Goal: Task Accomplishment & Management: Use online tool/utility

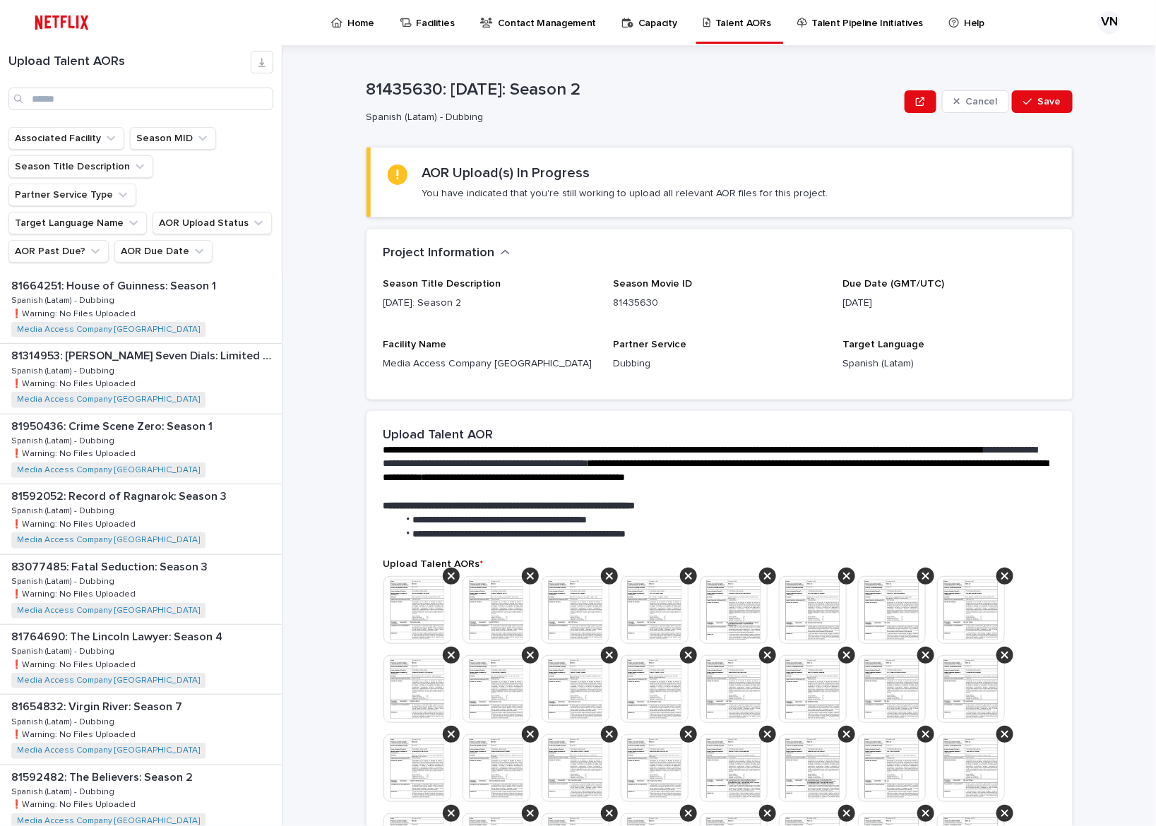
scroll to position [693, 0]
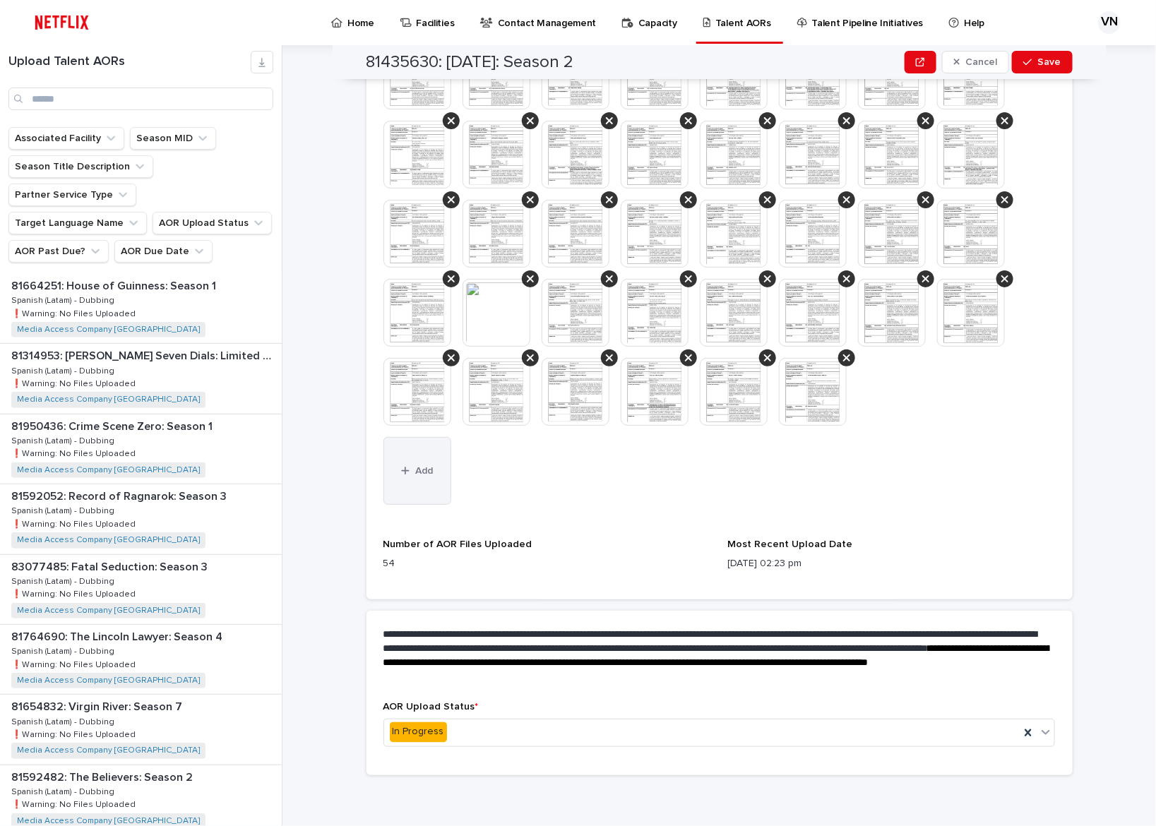
click at [422, 486] on button "Add" at bounding box center [417, 471] width 68 height 68
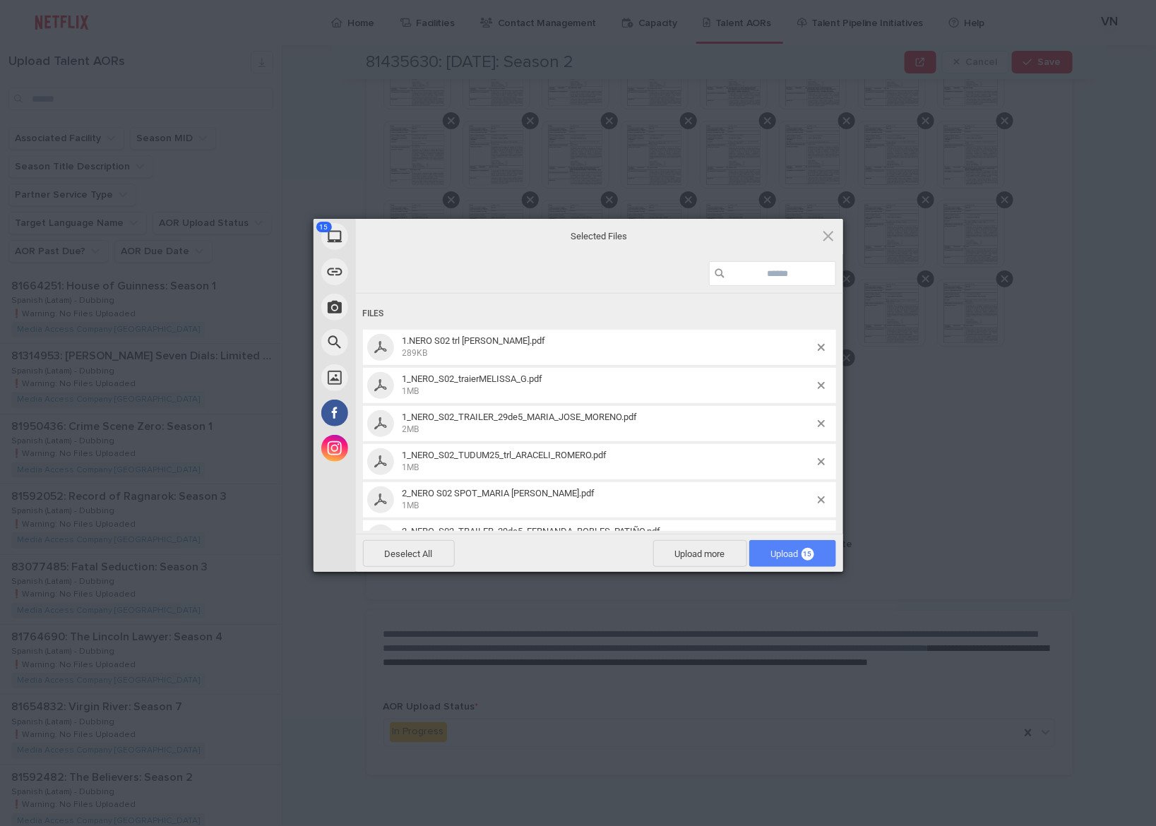
click at [799, 556] on span "Upload 15" at bounding box center [792, 554] width 43 height 11
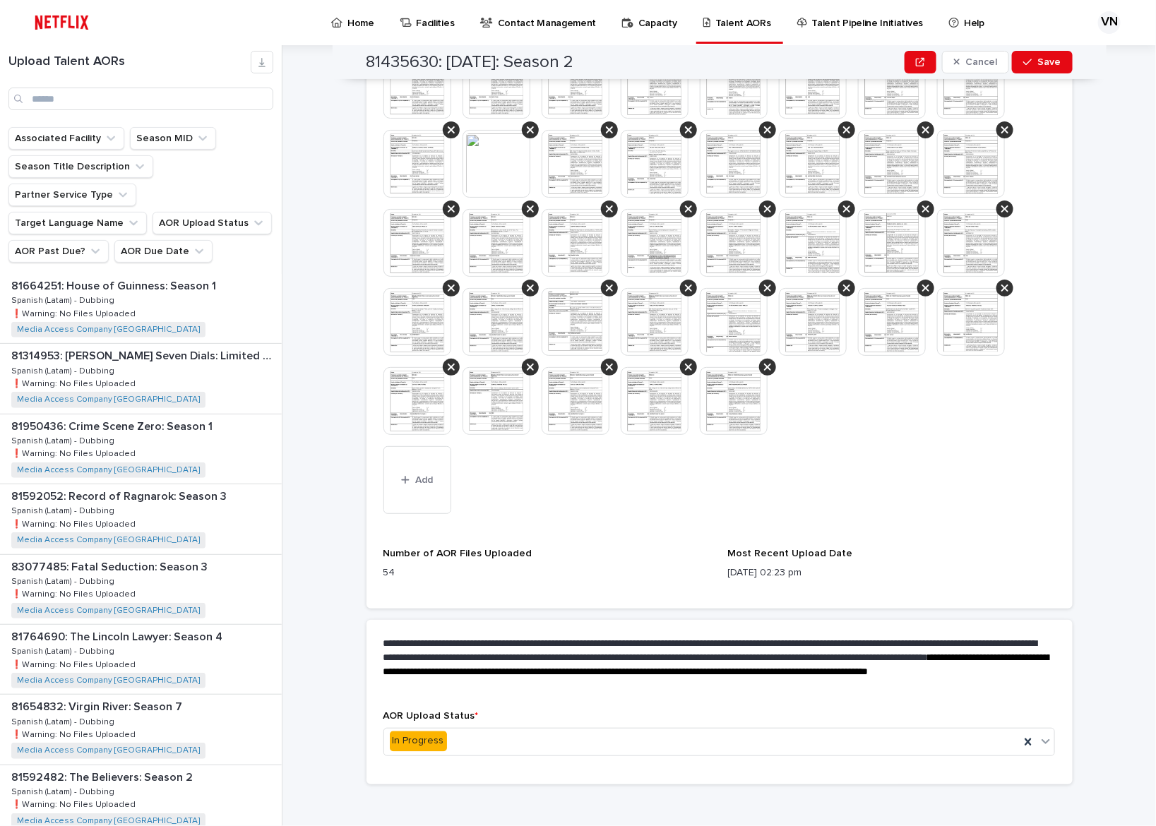
scroll to position [851, 0]
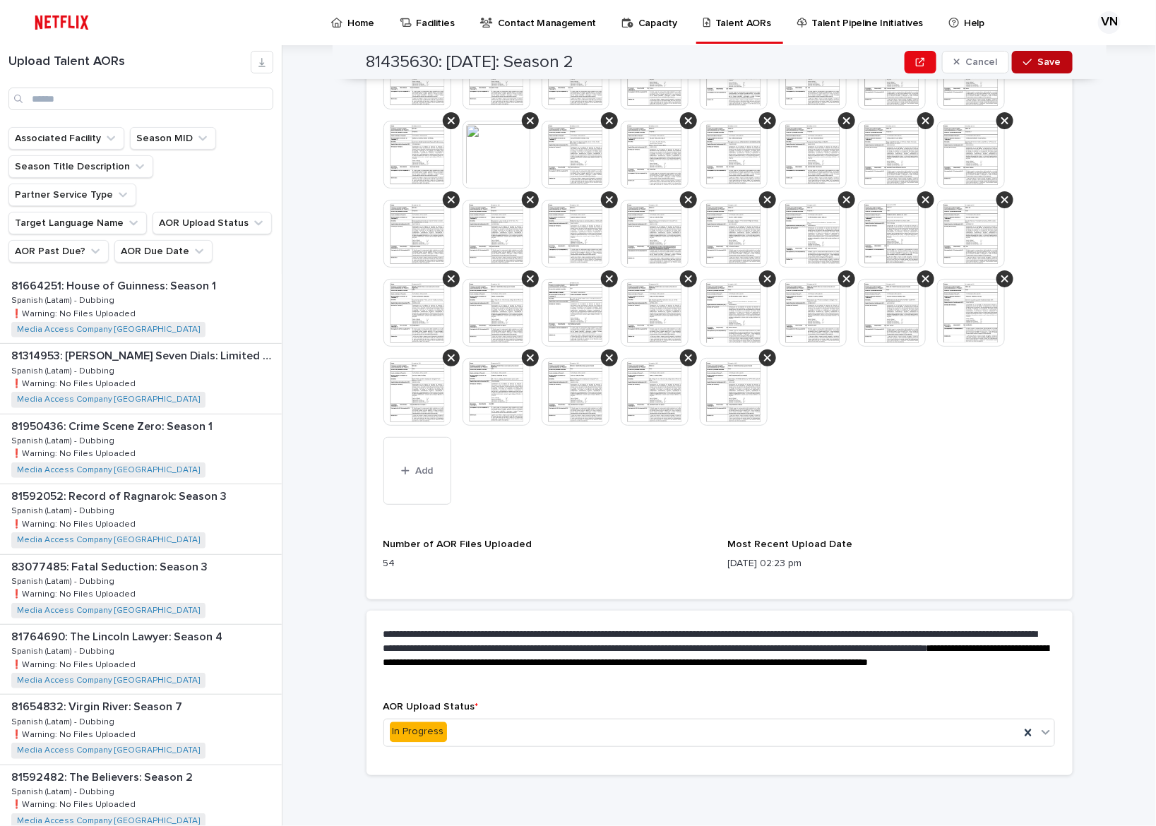
click at [1048, 66] on span "Save" at bounding box center [1049, 62] width 23 height 10
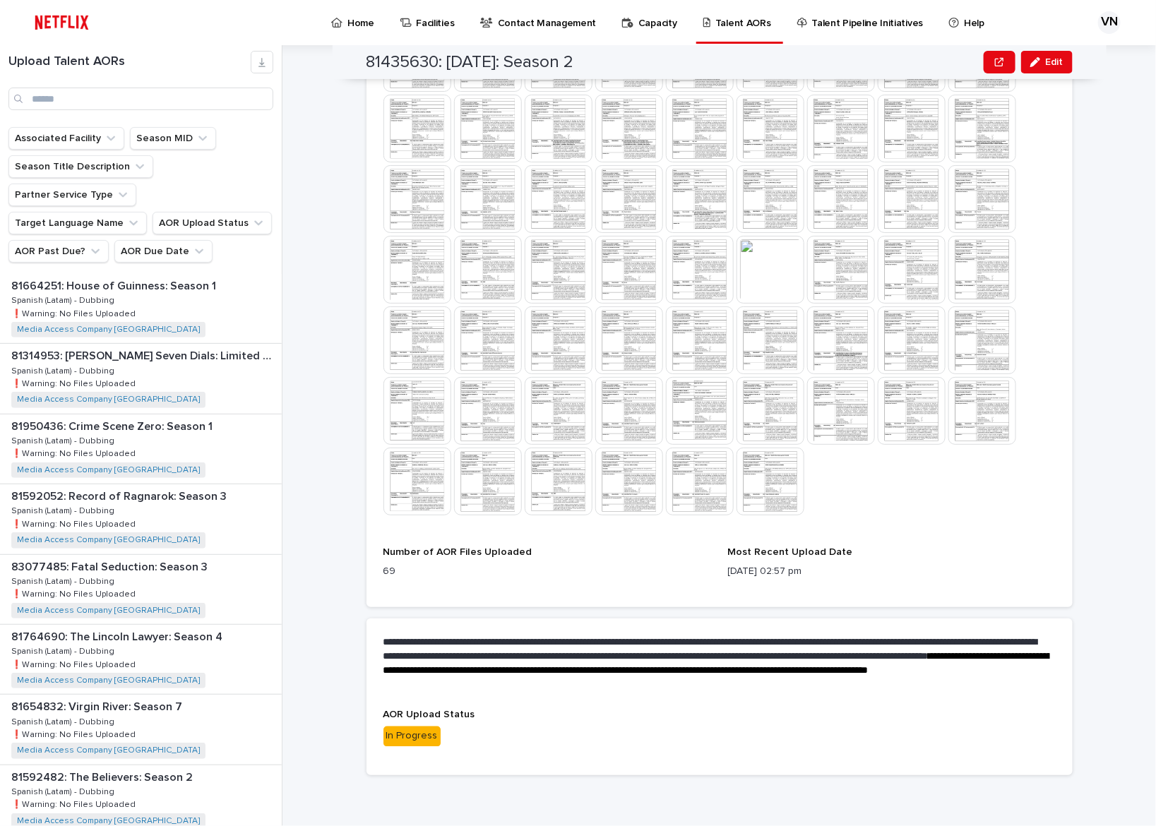
scroll to position [622, 0]
click at [1046, 61] on span "Edit" at bounding box center [1055, 62] width 18 height 10
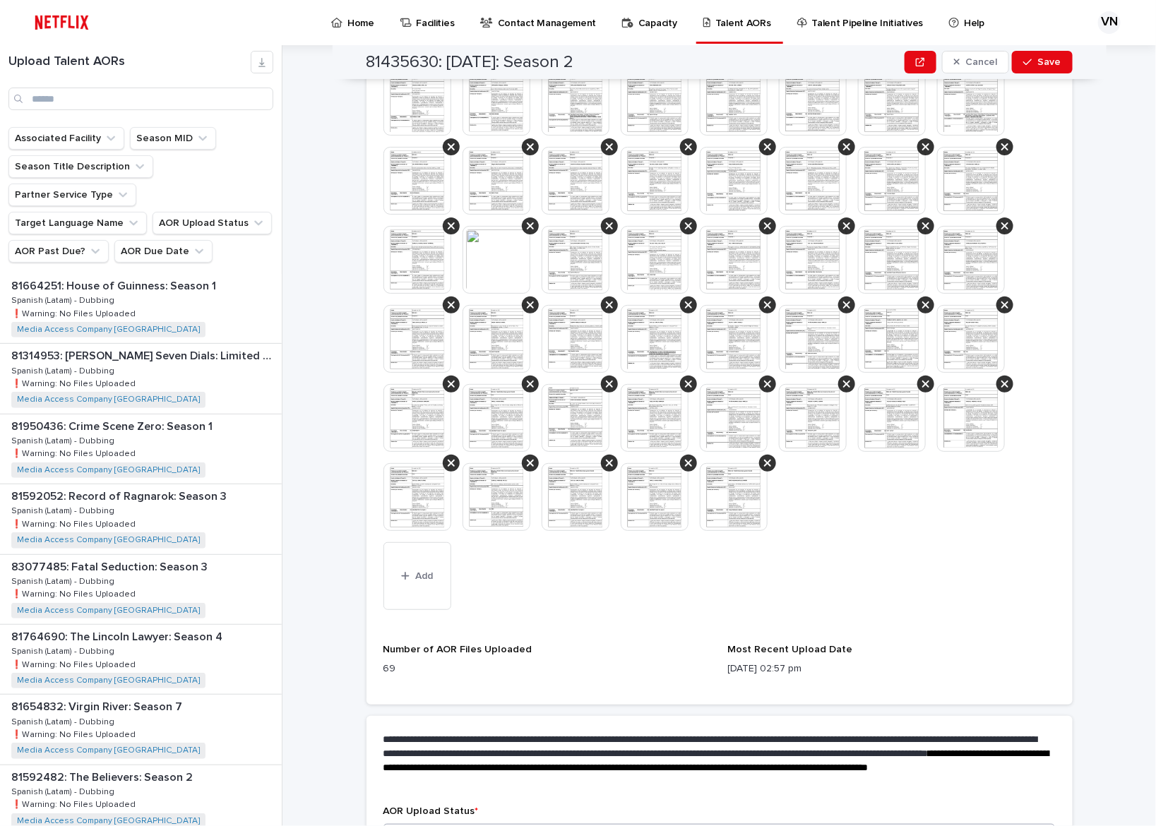
scroll to position [922, 0]
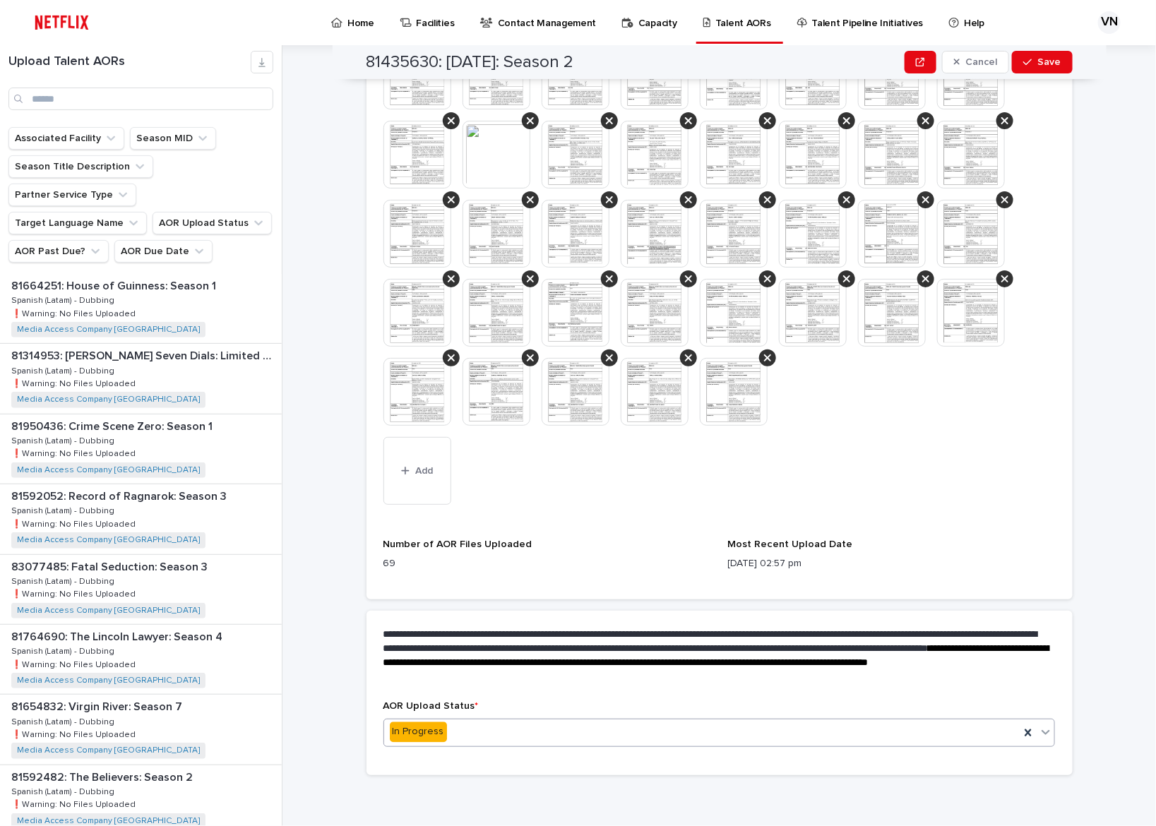
click at [578, 732] on div "In Progress" at bounding box center [702, 732] width 636 height 23
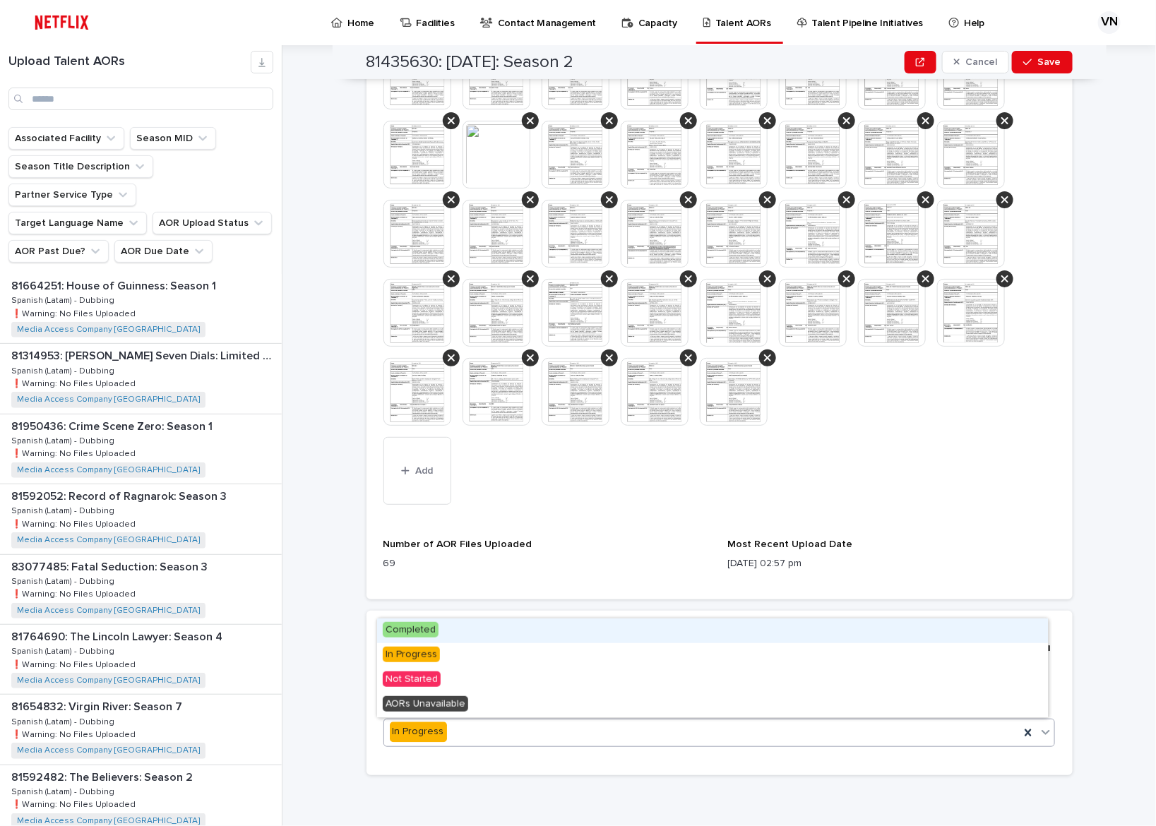
click at [569, 632] on div "Completed" at bounding box center [712, 630] width 671 height 25
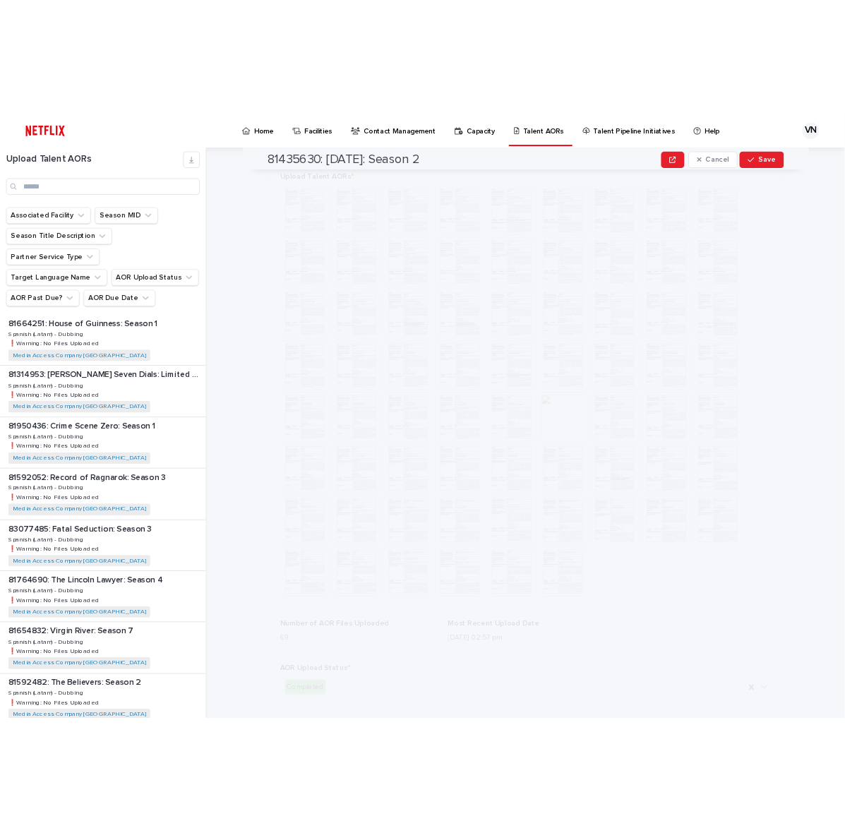
scroll to position [0, 0]
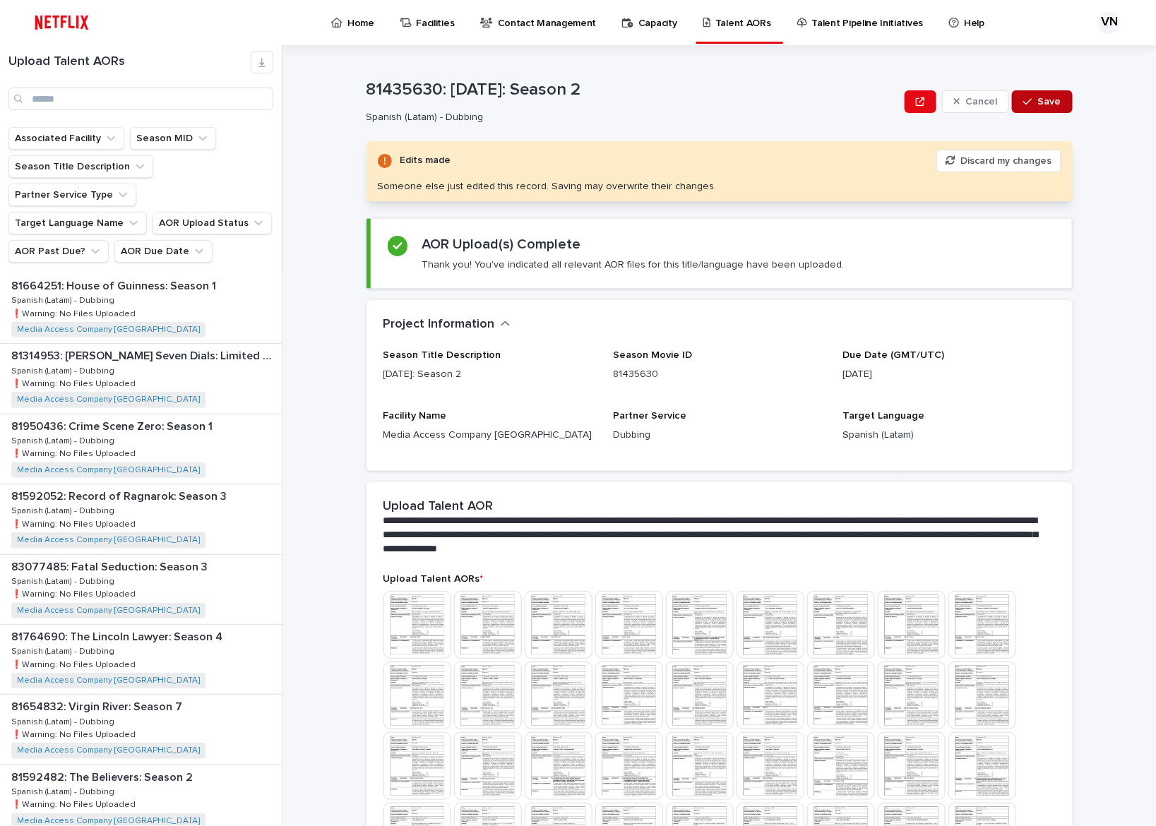
click at [1047, 103] on span "Save" at bounding box center [1049, 102] width 23 height 10
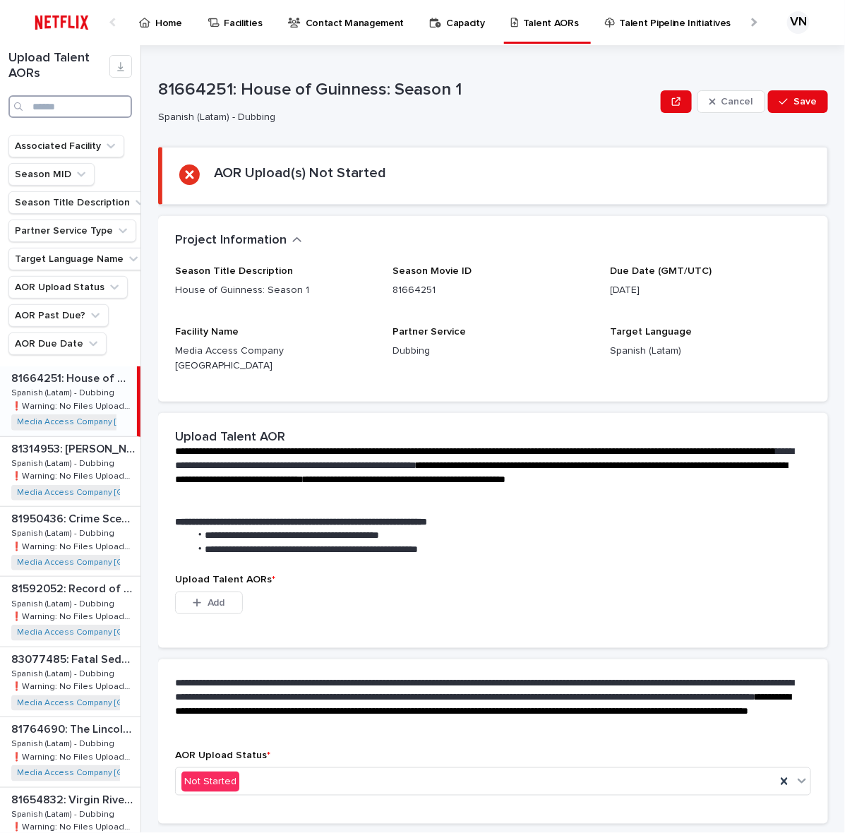
click at [96, 113] on input "Search" at bounding box center [70, 106] width 124 height 23
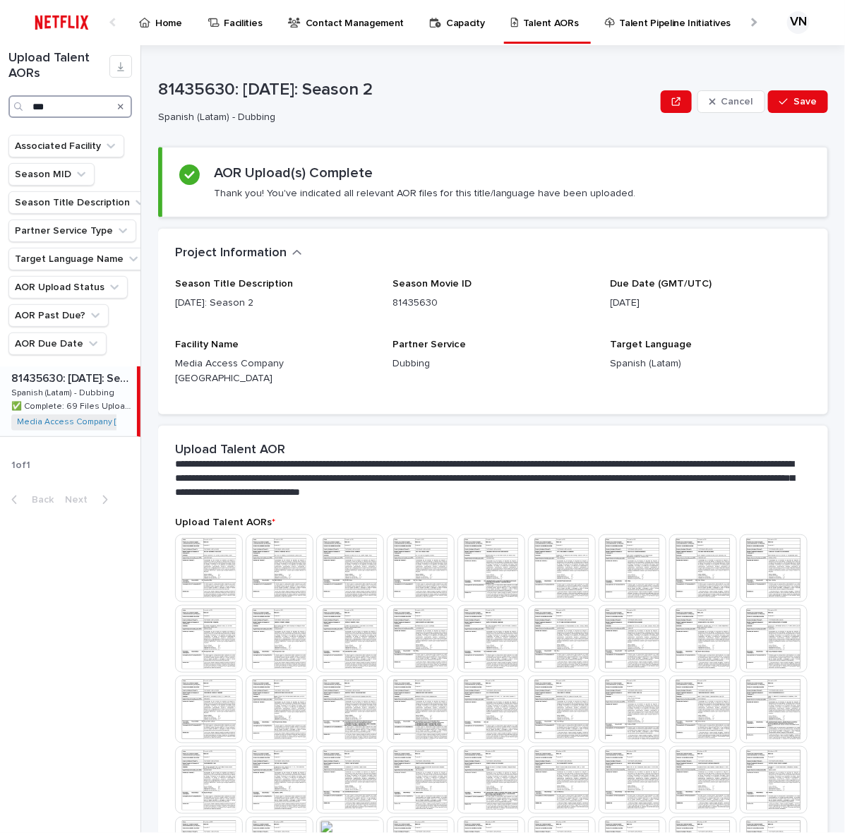
type input "***"
click at [87, 397] on p "Spanish (Latam) - Dubbing" at bounding box center [64, 391] width 106 height 13
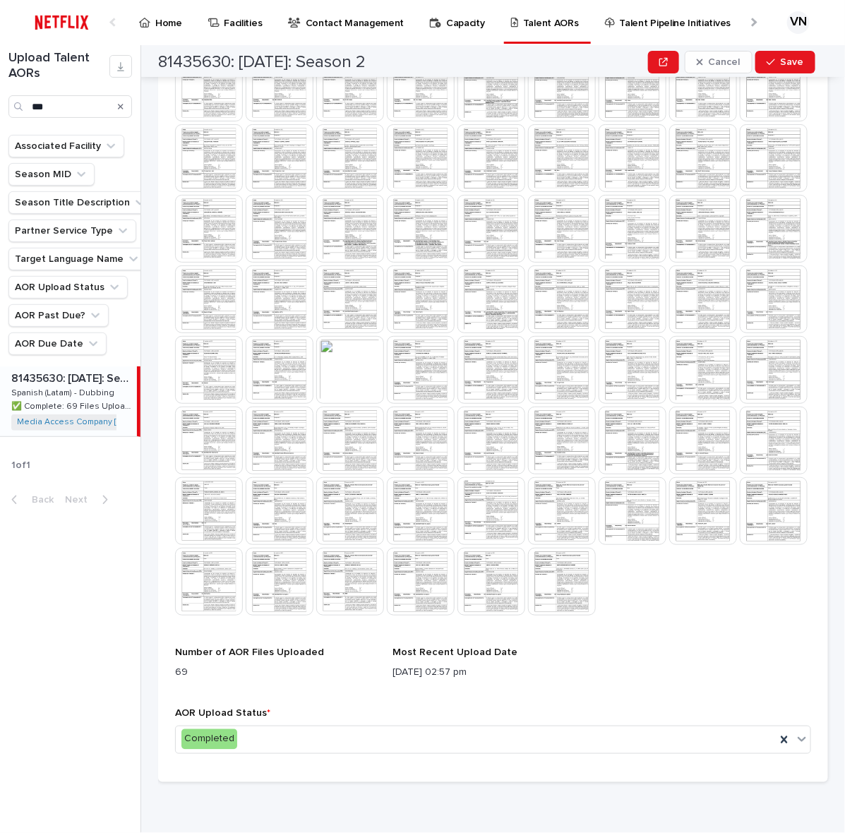
scroll to position [537, 0]
click at [599, 729] on div "Completed" at bounding box center [476, 739] width 600 height 23
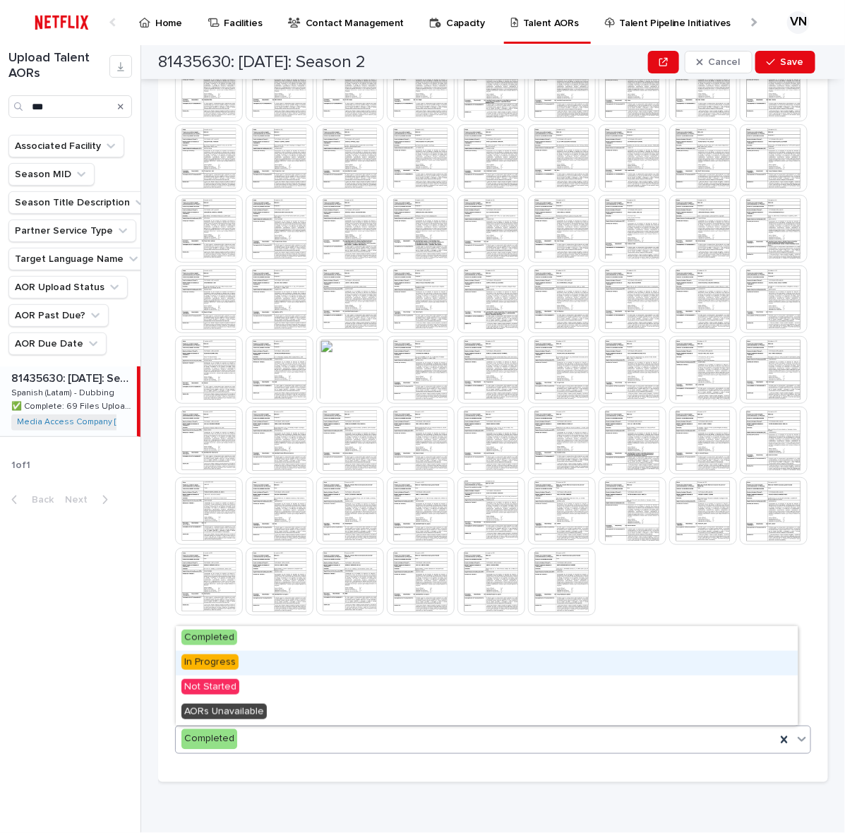
click at [503, 662] on div "In Progress" at bounding box center [487, 663] width 622 height 25
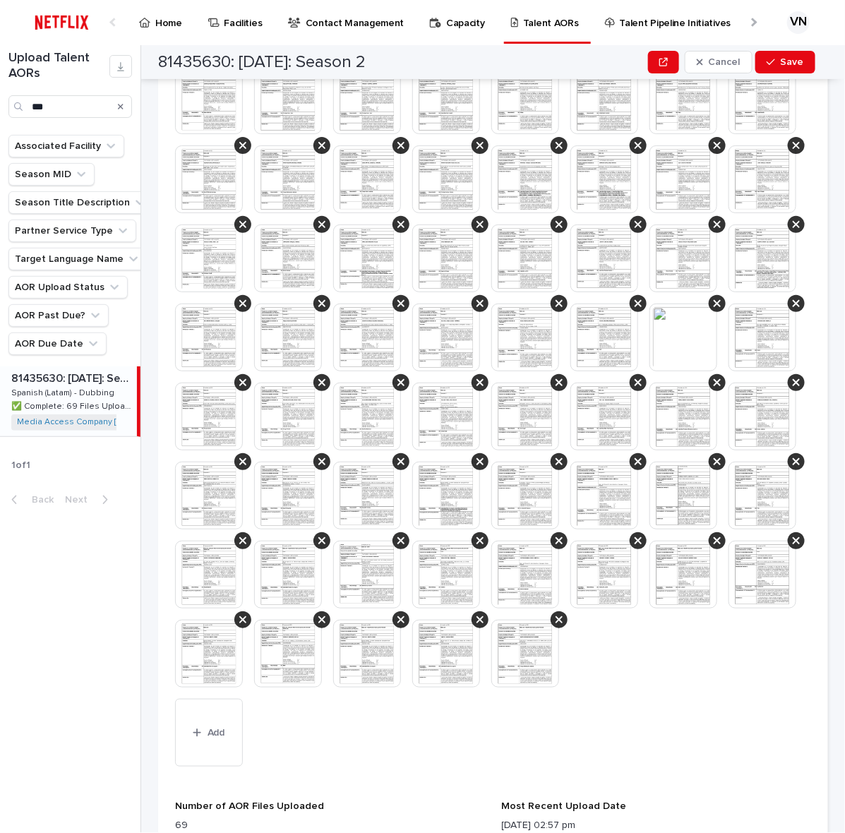
scroll to position [937, 0]
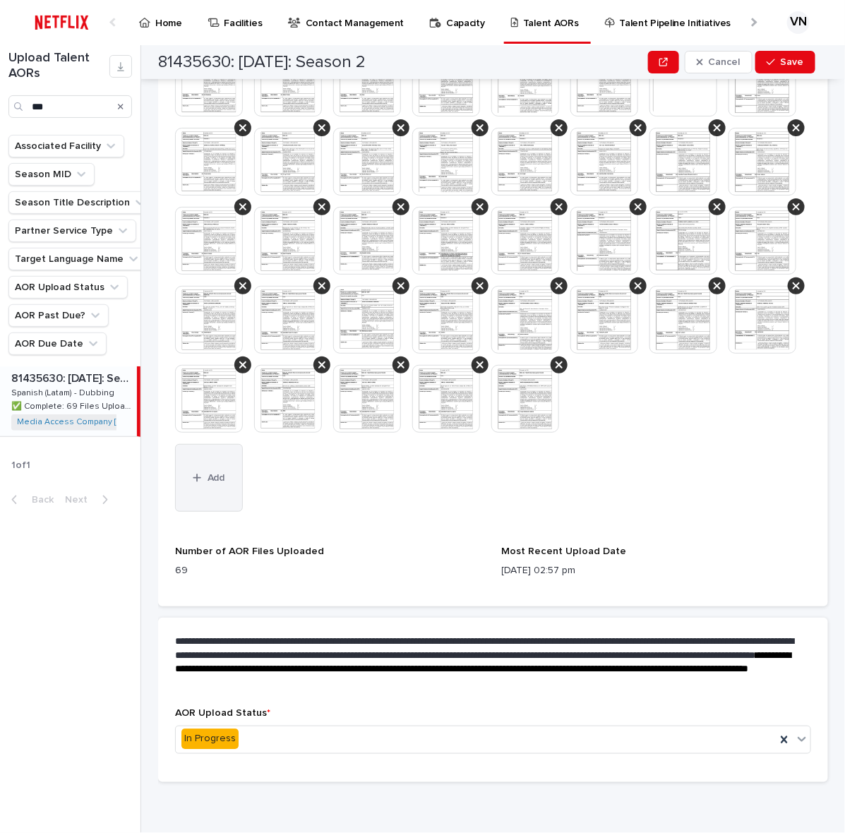
click at [232, 467] on button "Add" at bounding box center [209, 478] width 68 height 68
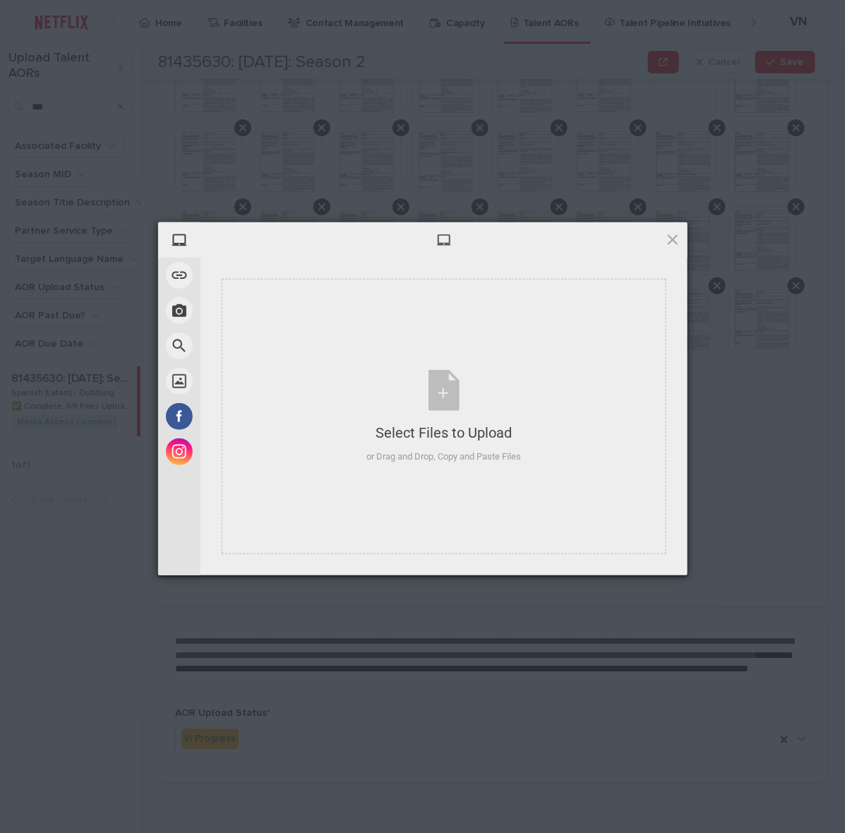
click at [673, 241] on span at bounding box center [673, 240] width 16 height 16
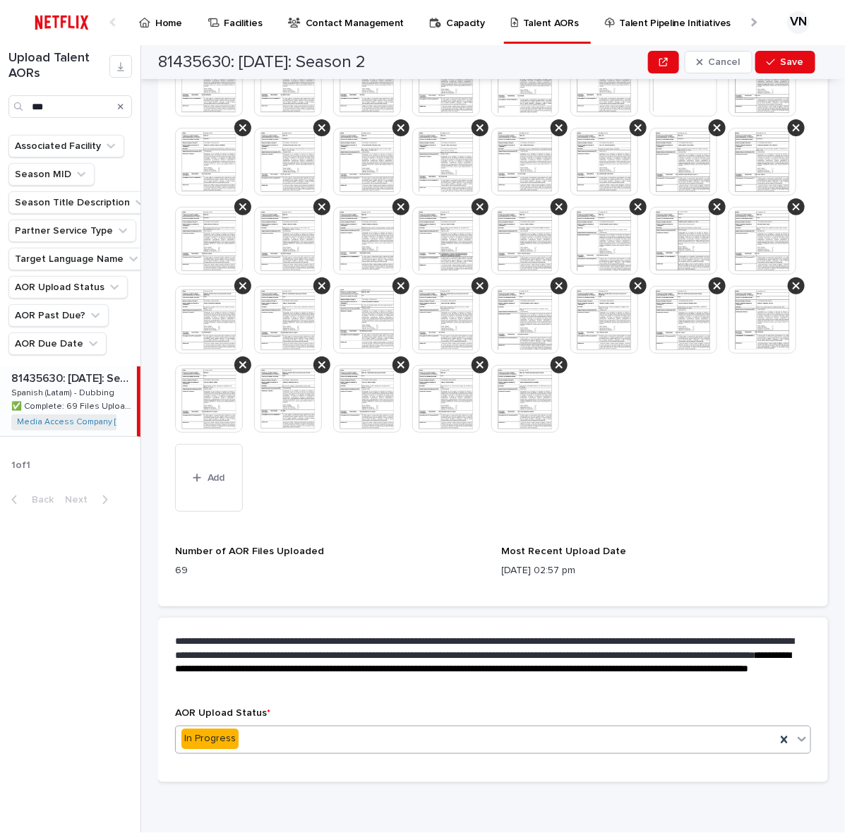
click at [417, 743] on div "In Progress" at bounding box center [476, 739] width 600 height 23
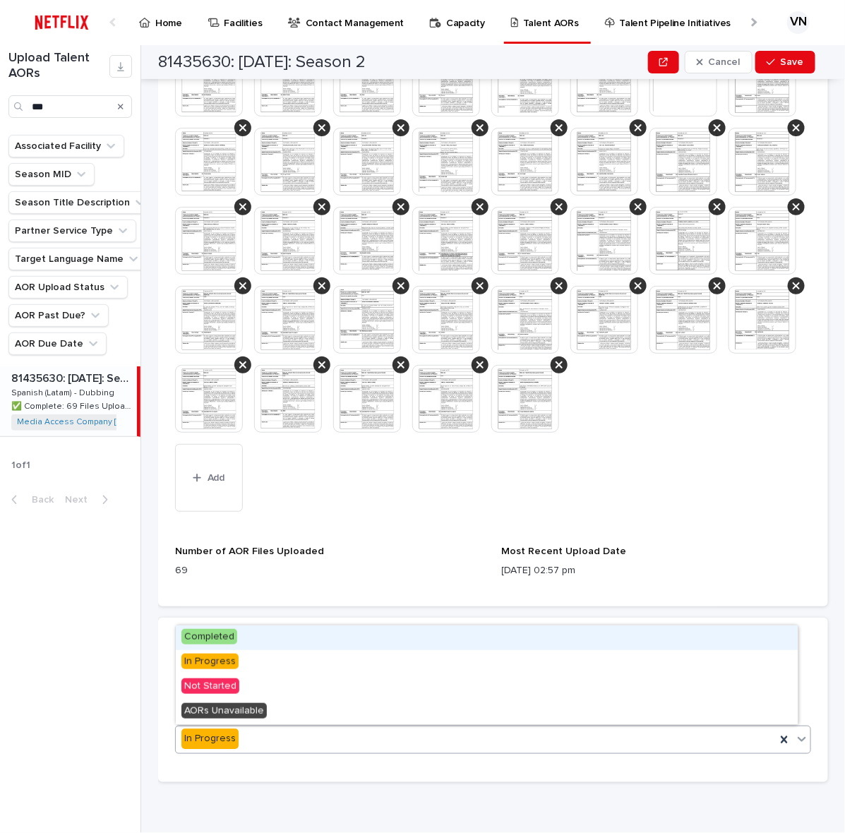
click at [405, 634] on div "Completed" at bounding box center [487, 638] width 622 height 25
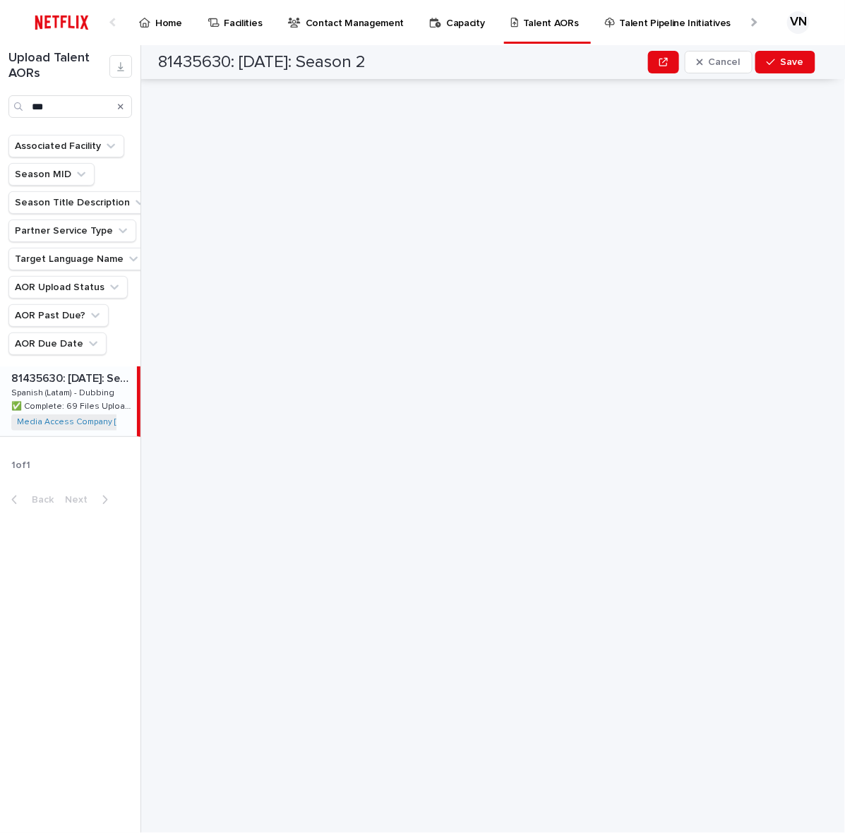
scroll to position [0, 0]
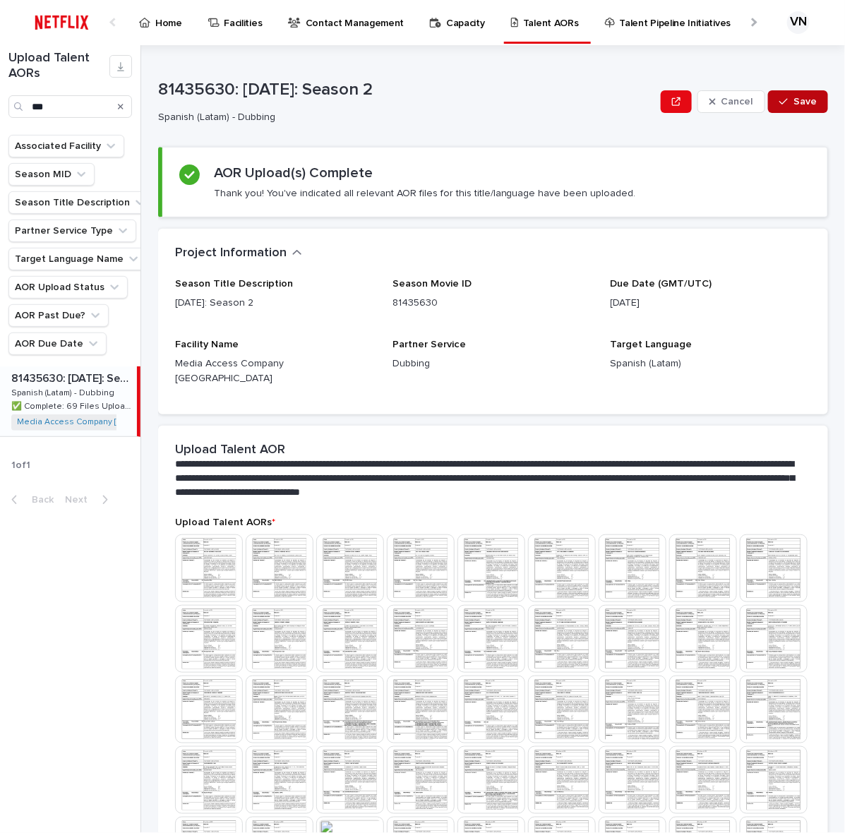
click at [779, 102] on icon "button" at bounding box center [783, 102] width 8 height 6
